Goal: Complete application form

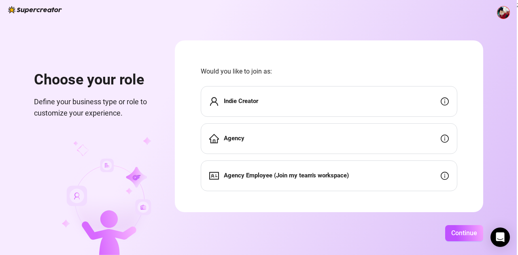
click at [336, 147] on div "Agency" at bounding box center [329, 138] width 257 height 31
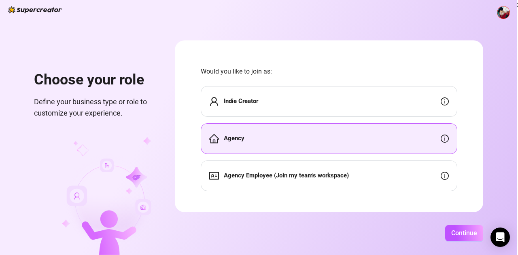
click at [336, 147] on div "Agency" at bounding box center [329, 138] width 257 height 31
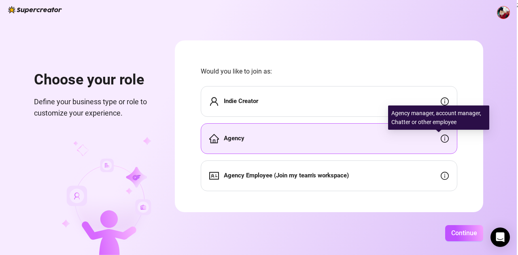
click at [441, 141] on icon "info-circle" at bounding box center [445, 139] width 8 height 8
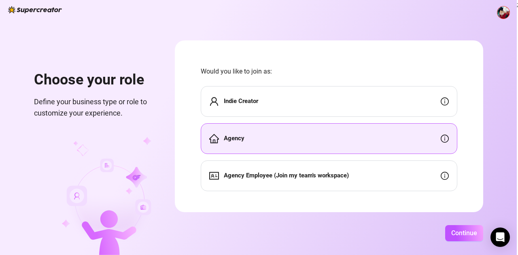
click at [393, 93] on div "Indie Creator" at bounding box center [329, 101] width 257 height 31
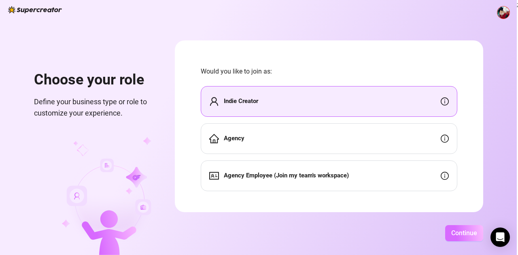
click at [465, 236] on span "Continue" at bounding box center [464, 233] width 26 height 8
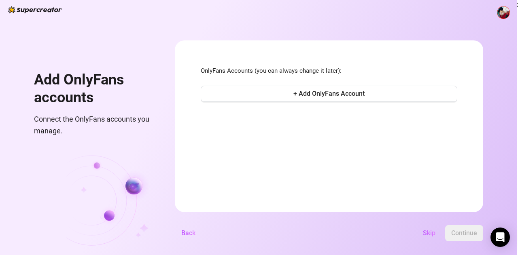
drag, startPoint x: 344, startPoint y: 95, endPoint x: 325, endPoint y: 153, distance: 60.5
click at [325, 153] on form "OnlyFans Accounts (you can always change it later): + Add OnlyFans Account Back…" at bounding box center [329, 126] width 308 height 172
